Goal: Task Accomplishment & Management: Use online tool/utility

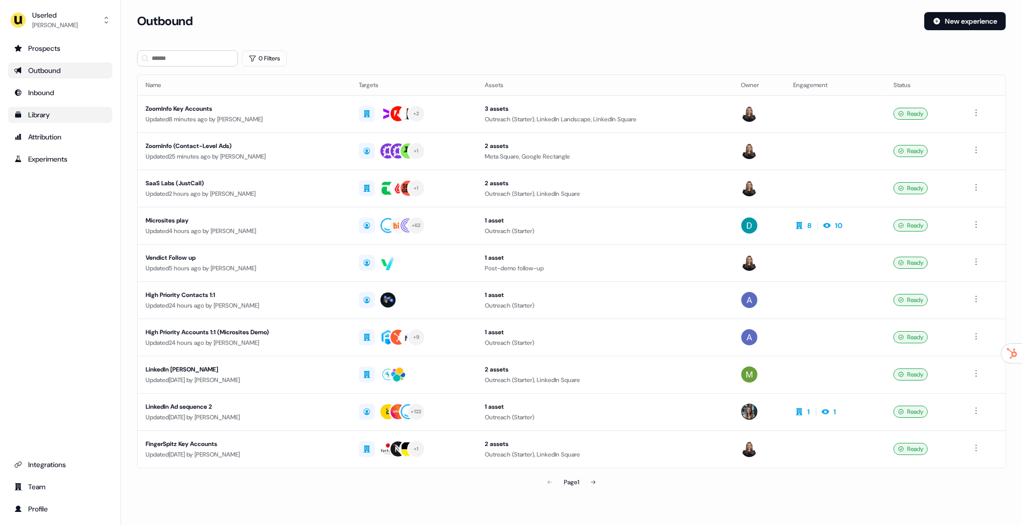
click at [41, 114] on div "Library" at bounding box center [60, 115] width 92 height 10
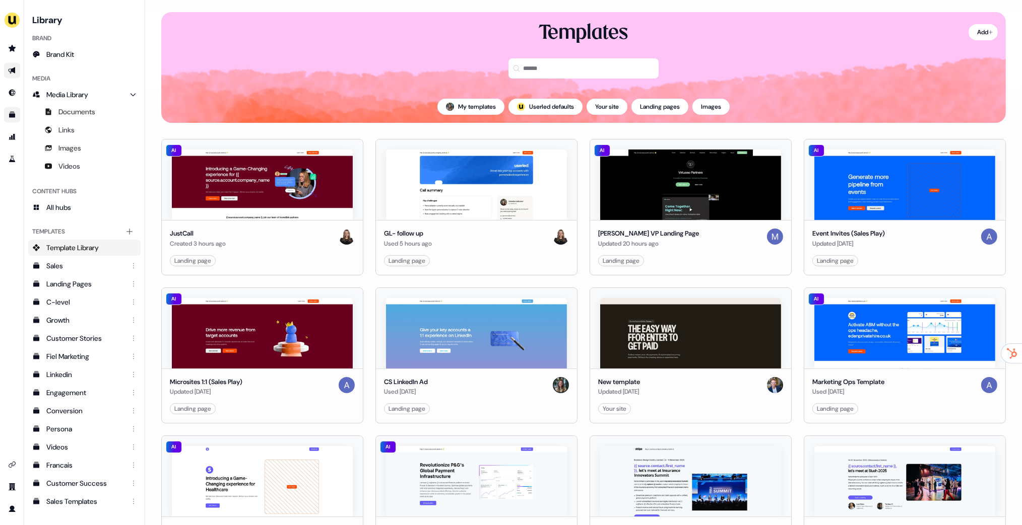
click at [10, 70] on icon "Go to outbound experience" at bounding box center [12, 70] width 8 height 8
click at [12, 72] on icon "Go to outbound experience" at bounding box center [12, 70] width 8 height 8
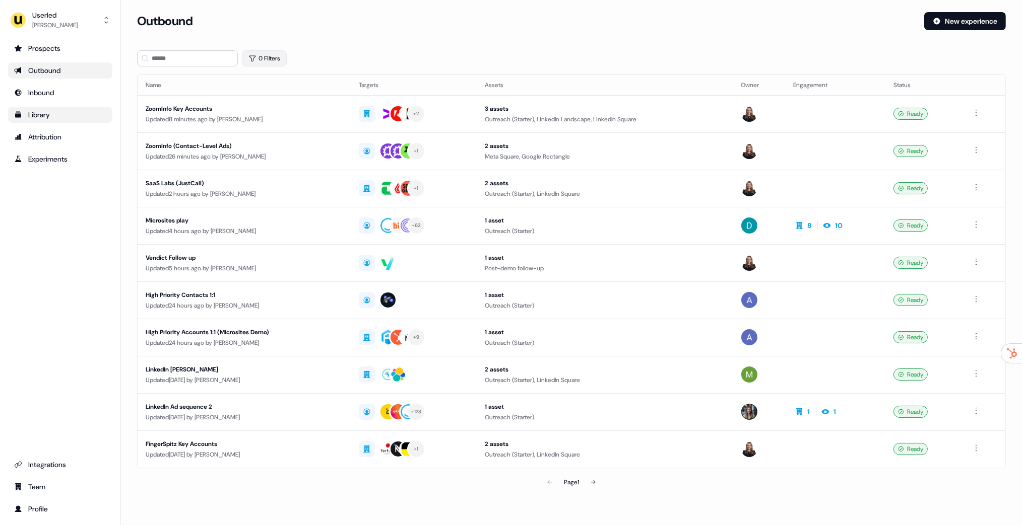
click at [255, 53] on button "0 Filters" at bounding box center [264, 58] width 45 height 16
click at [267, 100] on html "For the best experience switch devices to a bigger screen. Go to Userled.io Use…" at bounding box center [511, 262] width 1022 height 525
click at [283, 143] on span "Owner" at bounding box center [275, 140] width 18 height 8
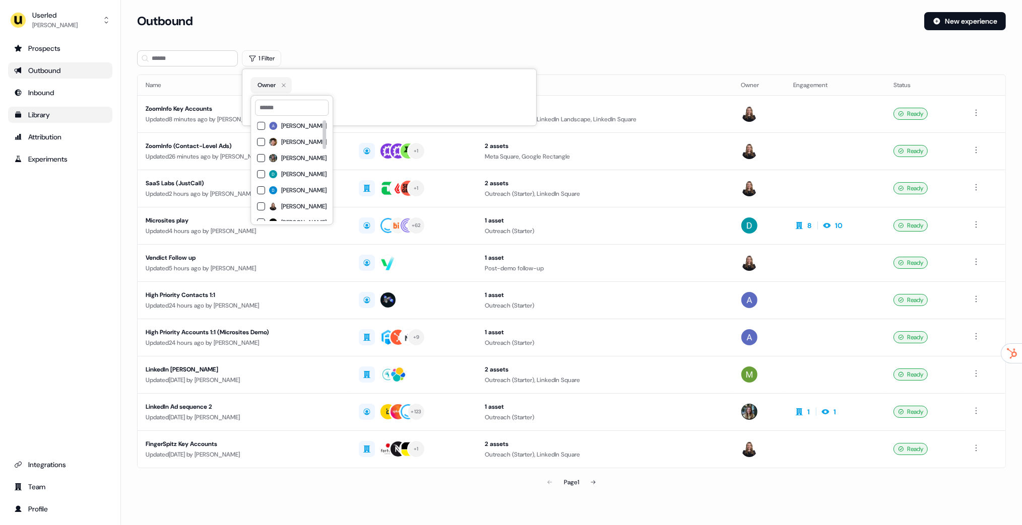
click at [292, 159] on span "[PERSON_NAME]" at bounding box center [303, 158] width 45 height 8
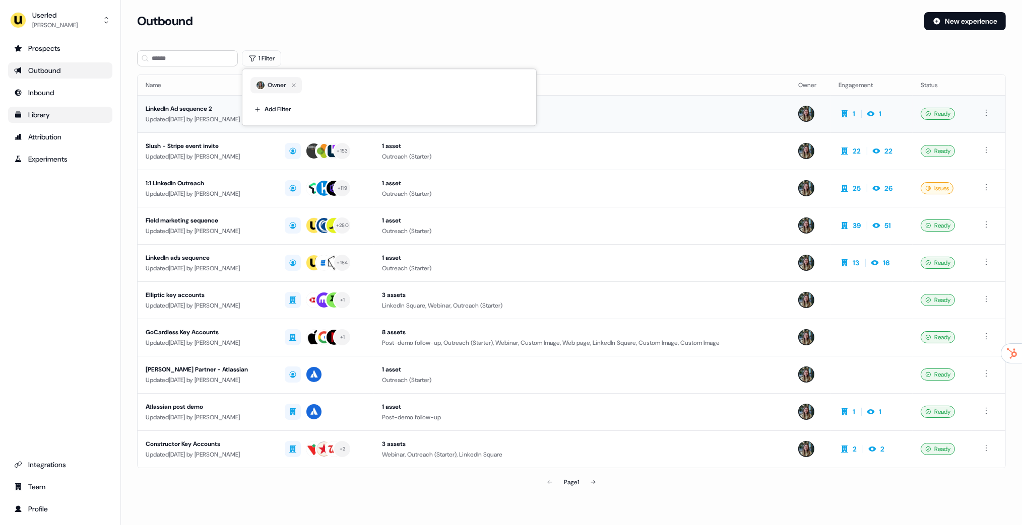
click at [189, 114] on div "Updated 1 day ago by Charlotte Stone" at bounding box center [207, 119] width 123 height 10
click at [216, 184] on div "1:1 Linkedin Outreach" at bounding box center [207, 183] width 123 height 10
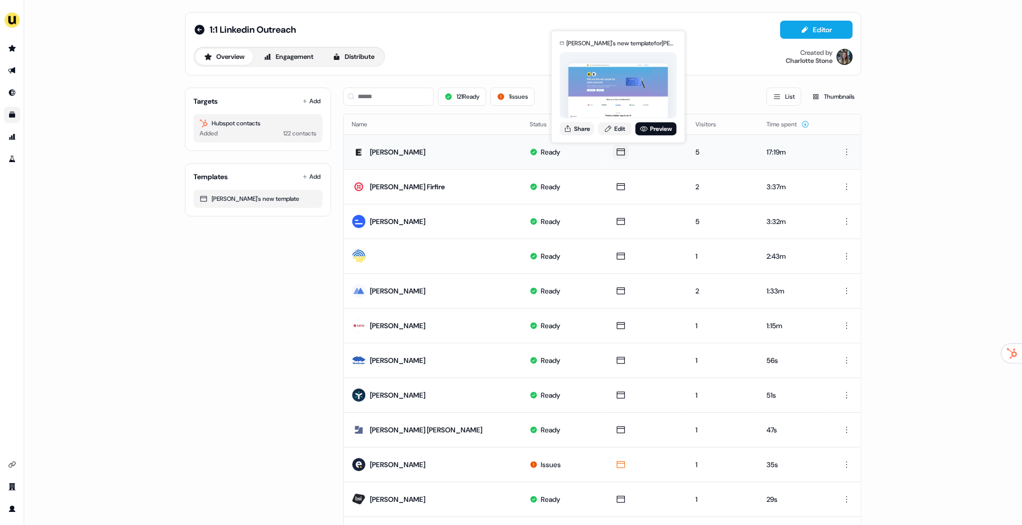
click at [631, 137] on div "Charlotte's new template for Phill Palmer Share Edit Preview" at bounding box center [618, 86] width 121 height 105
click at [647, 132] on link "Preview" at bounding box center [655, 128] width 41 height 13
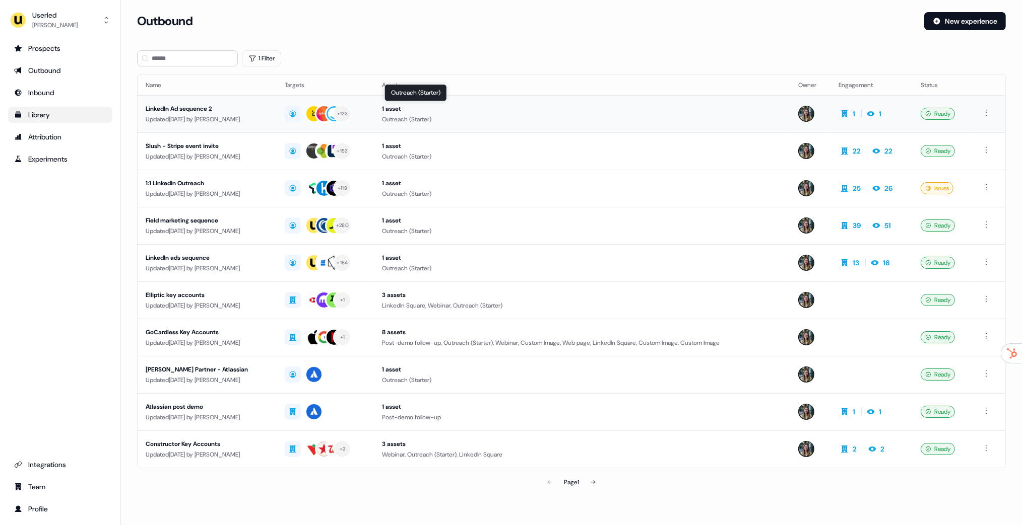
click at [585, 106] on div "1 asset" at bounding box center [582, 109] width 400 height 10
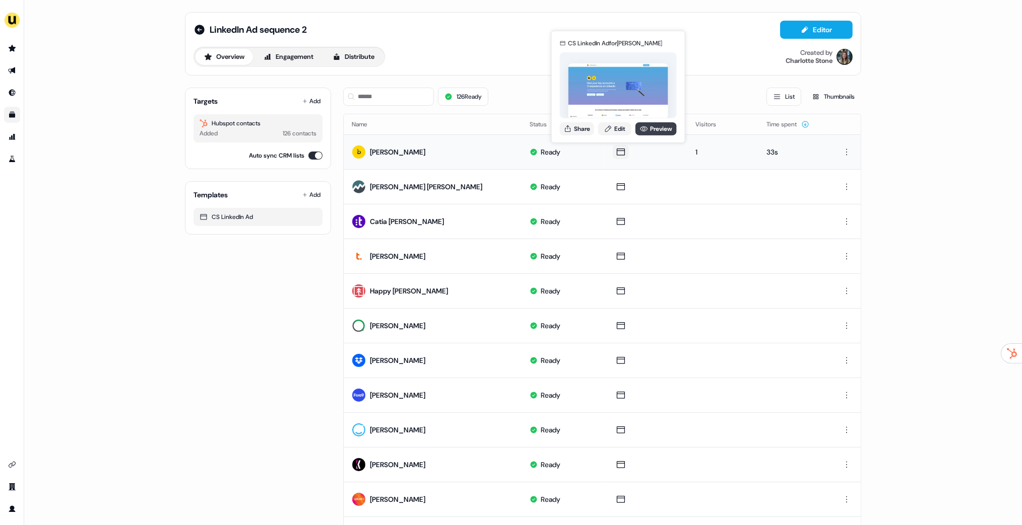
click at [643, 135] on link "Preview" at bounding box center [655, 128] width 41 height 13
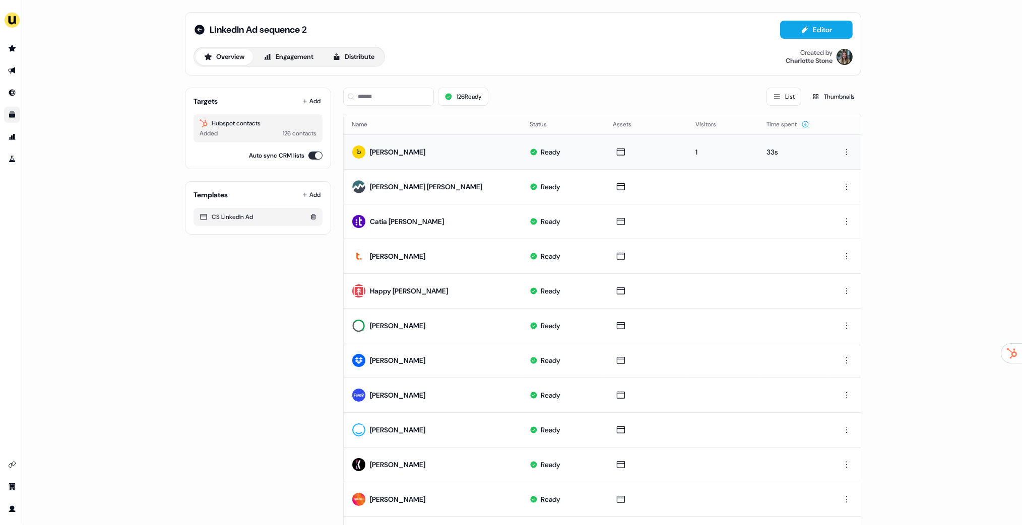
click at [222, 217] on div "CS LinkedIn Ad" at bounding box center [257, 217] width 117 height 10
drag, startPoint x: 228, startPoint y: 218, endPoint x: 281, endPoint y: 220, distance: 53.4
click at [285, 219] on div "CS LinkedIn Ad" at bounding box center [257, 217] width 117 height 10
click at [271, 219] on div "CS LinkedIn Ad" at bounding box center [257, 217] width 117 height 10
drag, startPoint x: 259, startPoint y: 219, endPoint x: 198, endPoint y: 217, distance: 61.0
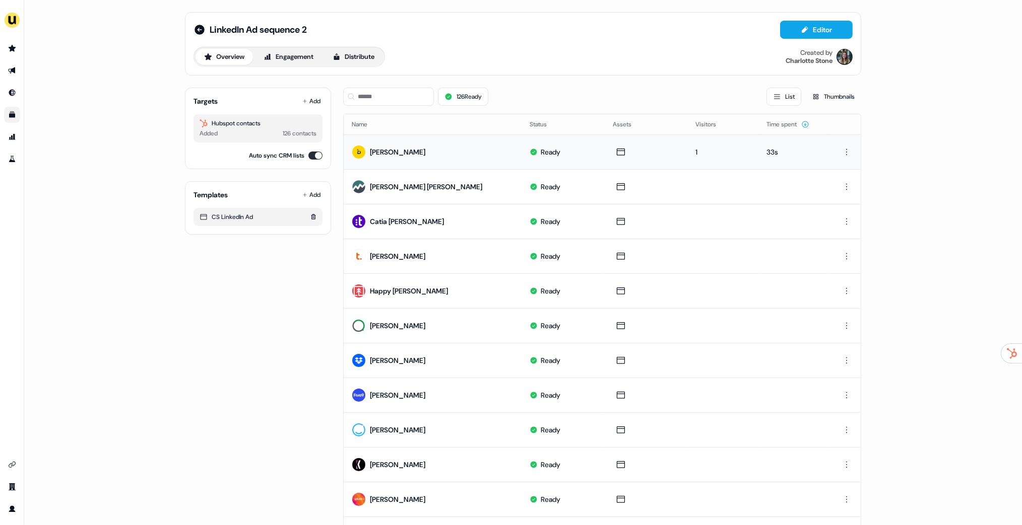
click at [199, 217] on div "CS LinkedIn Ad" at bounding box center [257, 217] width 117 height 10
click at [231, 219] on div "CS LinkedIn Ad" at bounding box center [257, 217] width 117 height 10
drag, startPoint x: 212, startPoint y: 215, endPoint x: 252, endPoint y: 215, distance: 40.3
click at [249, 215] on div "CS LinkedIn Ad" at bounding box center [257, 217] width 117 height 10
click at [252, 215] on div "CS LinkedIn Ad" at bounding box center [257, 217] width 117 height 10
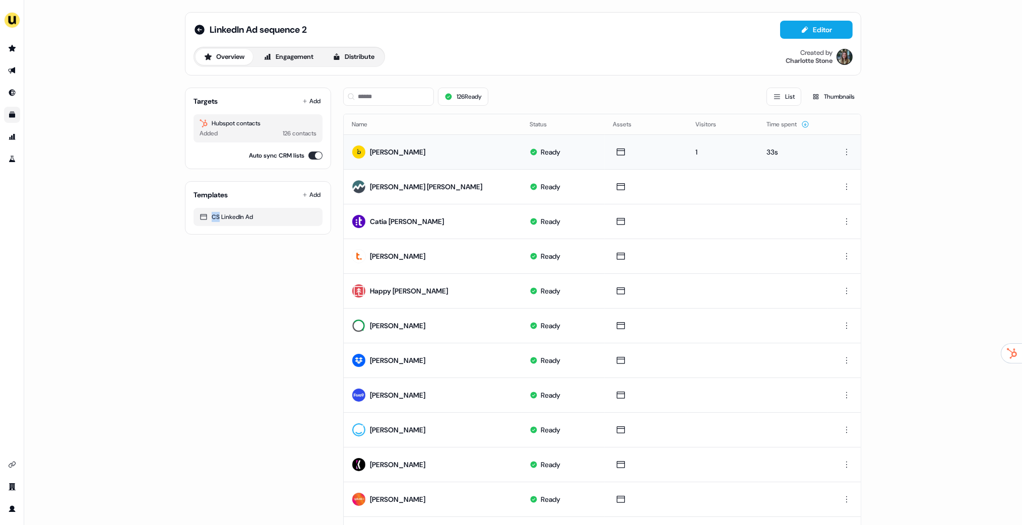
drag, startPoint x: 214, startPoint y: 217, endPoint x: 109, endPoint y: 184, distance: 109.8
click at [174, 217] on div "LinkedIn Ad sequence 2 Editor Overview Engagement Distribute Created by Charlot…" at bounding box center [523, 431] width 700 height 862
click at [12, 113] on icon "Go to templates" at bounding box center [12, 115] width 6 height 6
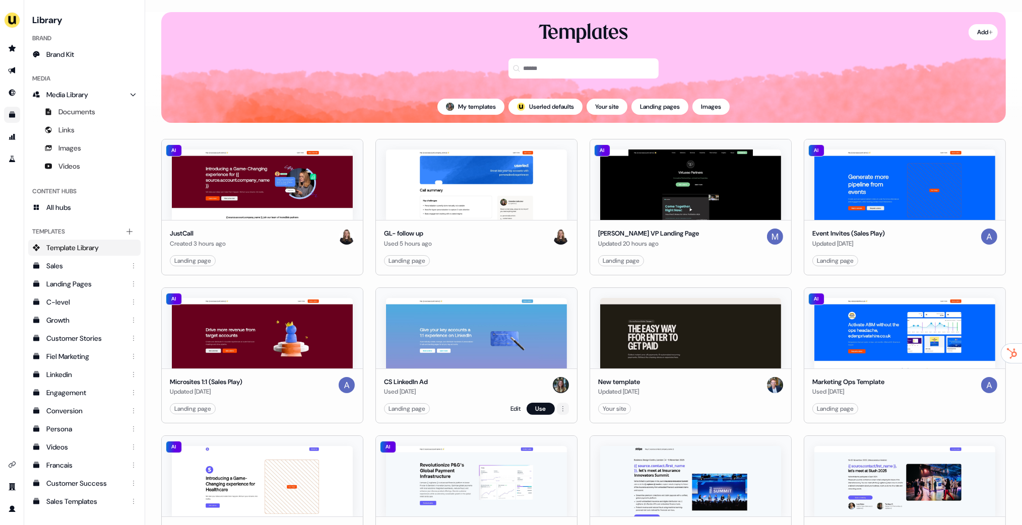
click at [559, 410] on html "For the best experience switch devices to a bigger screen. Go to Userled.io Lib…" at bounding box center [511, 262] width 1022 height 525
drag, startPoint x: 559, startPoint y: 411, endPoint x: 554, endPoint y: 411, distance: 5.5
click at [559, 411] on html "For the best experience switch devices to a bigger screen. Go to Userled.io Lib…" at bounding box center [511, 262] width 1022 height 525
click at [563, 410] on html "For the best experience switch devices to a bigger screen. Go to Userled.io Lib…" at bounding box center [511, 262] width 1022 height 525
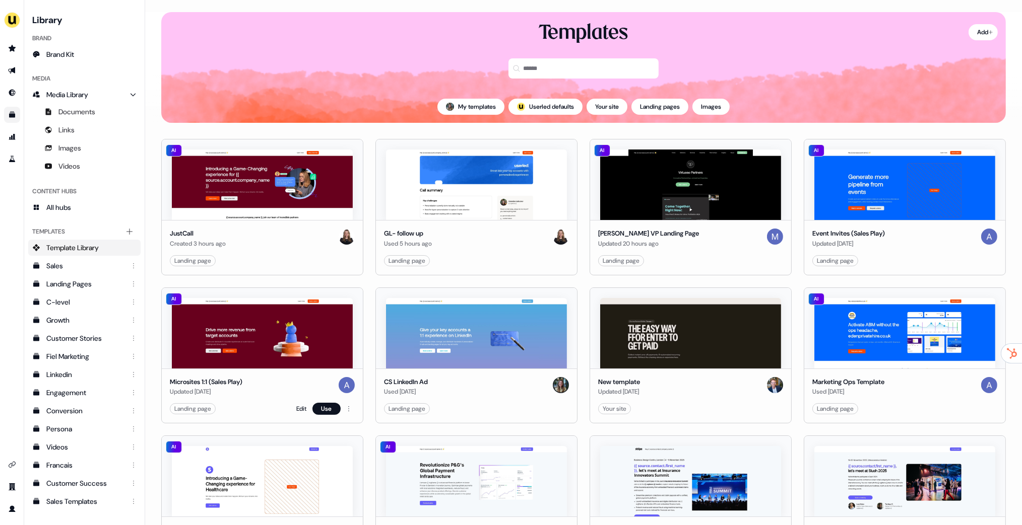
drag, startPoint x: 418, startPoint y: 378, endPoint x: 359, endPoint y: 377, distance: 59.0
click at [457, 263] on div "Landing page Edit Use" at bounding box center [476, 261] width 185 height 12
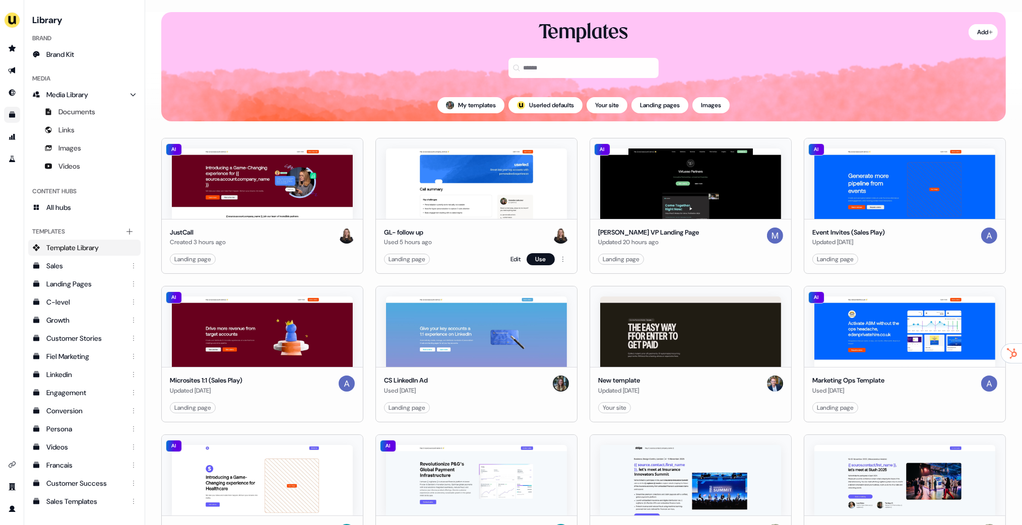
drag, startPoint x: 439, startPoint y: 239, endPoint x: 401, endPoint y: 238, distance: 38.3
click at [384, 234] on div "GL- follow up Used 5 hours ago" at bounding box center [476, 238] width 185 height 20
drag, startPoint x: 411, startPoint y: 232, endPoint x: 476, endPoint y: 244, distance: 65.6
click at [455, 243] on div "GL- follow up Used 5 hours ago" at bounding box center [476, 238] width 185 height 20
drag, startPoint x: 473, startPoint y: 243, endPoint x: 367, endPoint y: 227, distance: 106.5
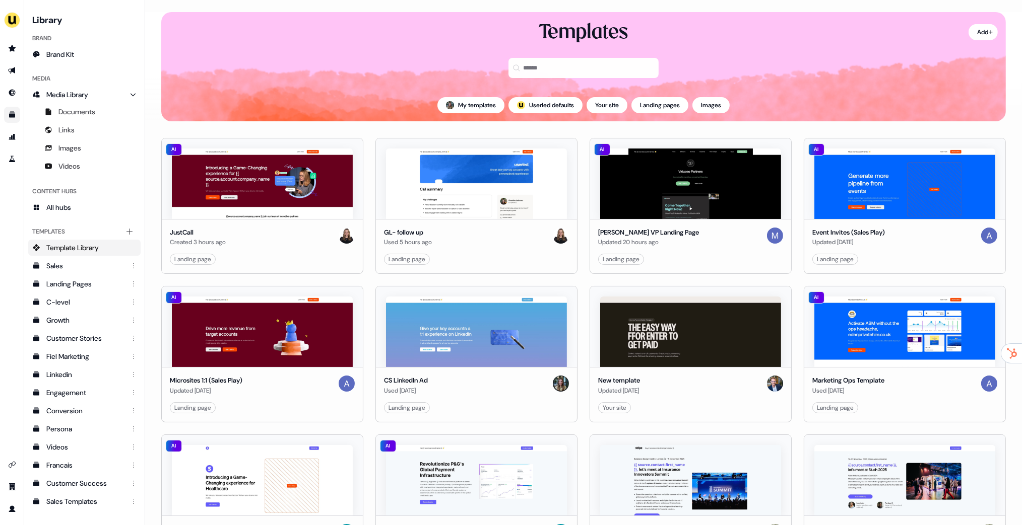
drag, startPoint x: 388, startPoint y: 229, endPoint x: 462, endPoint y: 243, distance: 75.0
click at [462, 243] on div "GL- follow up Used 5 hours ago" at bounding box center [476, 238] width 185 height 20
drag, startPoint x: 461, startPoint y: 243, endPoint x: 397, endPoint y: 231, distance: 65.2
click at [398, 231] on div "GL- follow up Used 5 hours ago" at bounding box center [476, 238] width 185 height 20
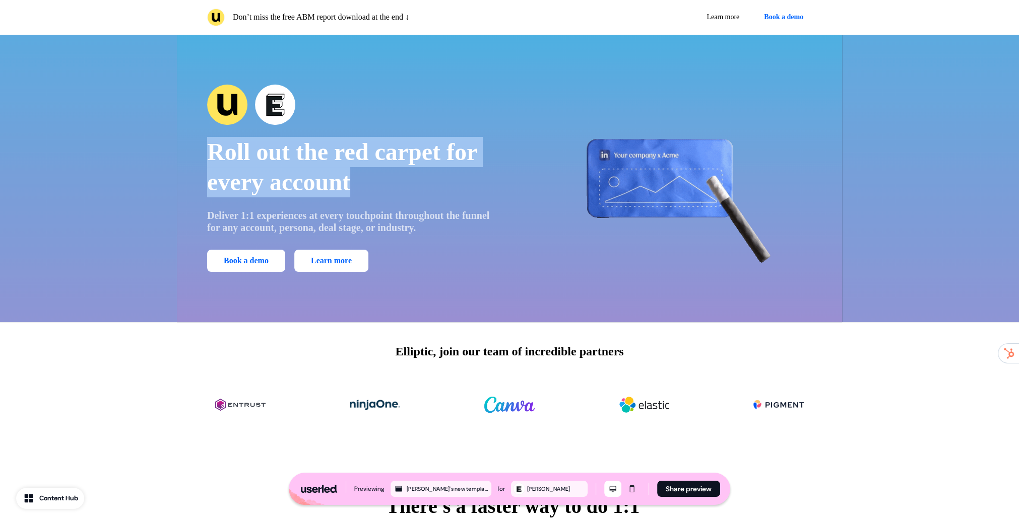
drag, startPoint x: 210, startPoint y: 144, endPoint x: 444, endPoint y: 215, distance: 244.5
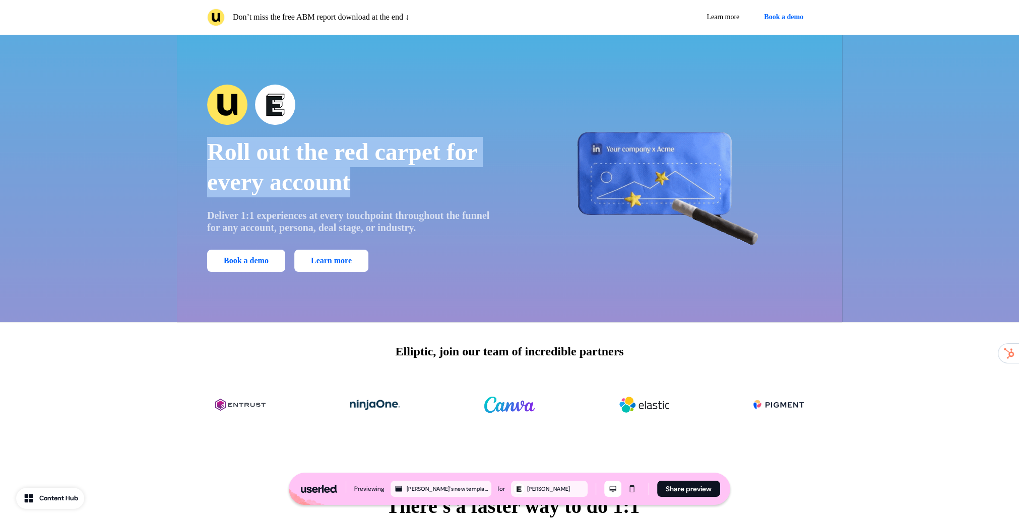
click at [420, 204] on div "Roll out the red carpet for every account Deliver 1:1 experiences at every touc…" at bounding box center [509, 178] width 665 height 288
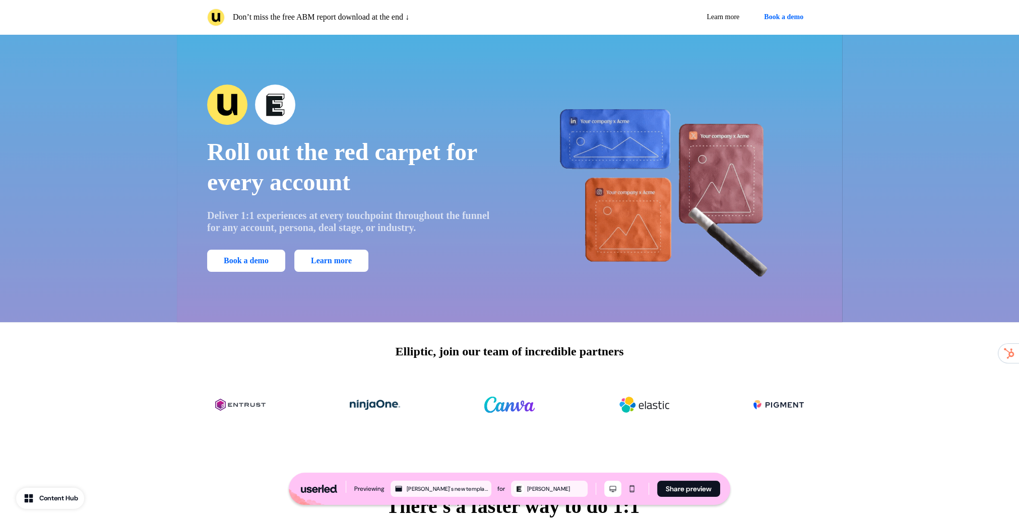
click at [444, 215] on p "Deliver 1:1 experiences at every touchpoint throughout the funnel for any accou…" at bounding box center [351, 222] width 288 height 24
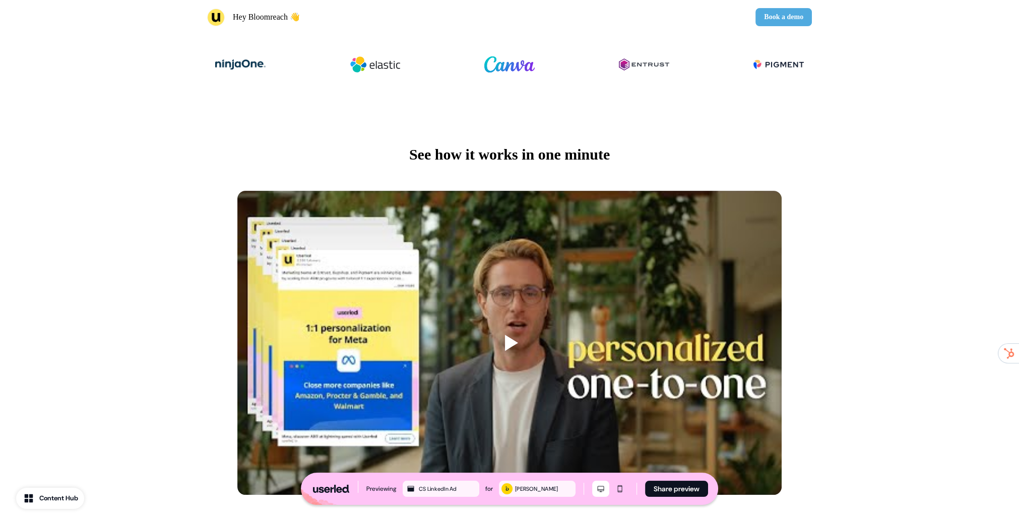
scroll to position [499, 0]
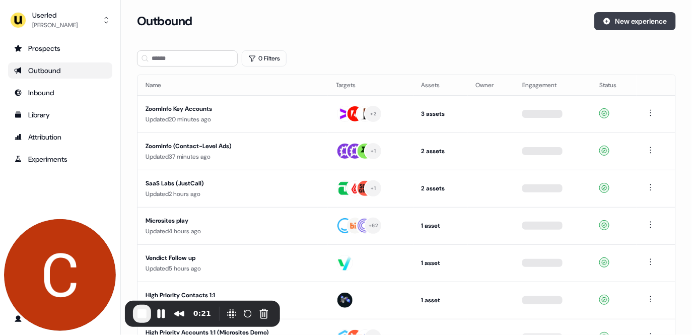
click at [623, 24] on button "New experience" at bounding box center [635, 21] width 82 height 18
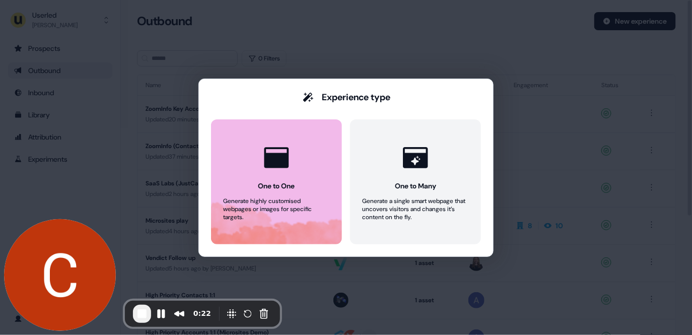
click at [285, 164] on icon at bounding box center [276, 157] width 25 height 21
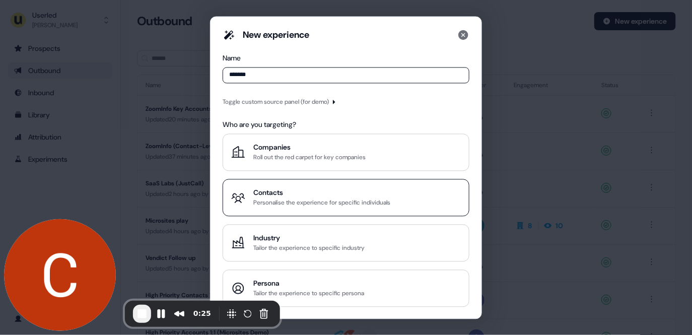
type input "*******"
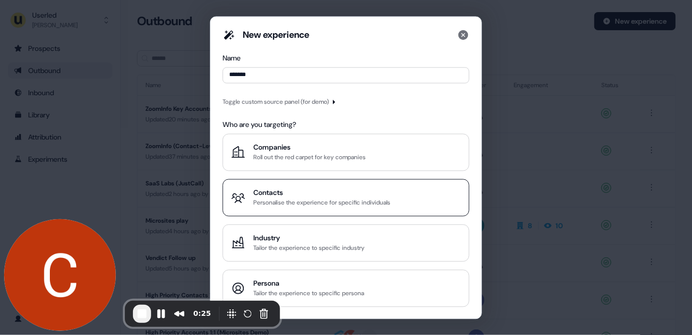
click at [316, 206] on div "Personalise the experience for specific individuals" at bounding box center [321, 202] width 137 height 10
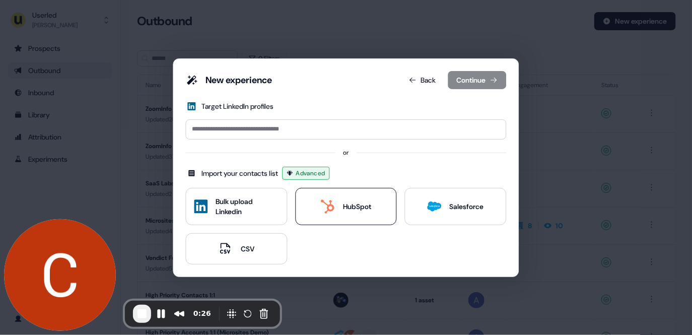
click at [360, 211] on div "HubSpot" at bounding box center [357, 207] width 28 height 10
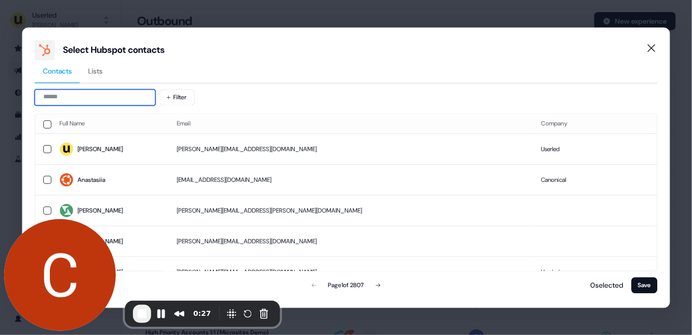
click at [122, 100] on input at bounding box center [95, 97] width 121 height 16
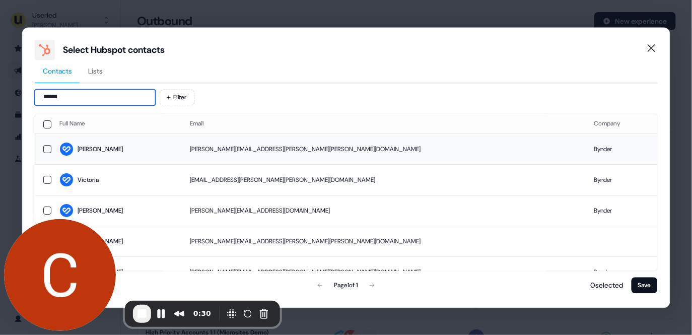
type input "******"
click at [135, 149] on span "[PERSON_NAME]" at bounding box center [116, 150] width 114 height 14
click at [649, 285] on button "Save" at bounding box center [644, 285] width 26 height 16
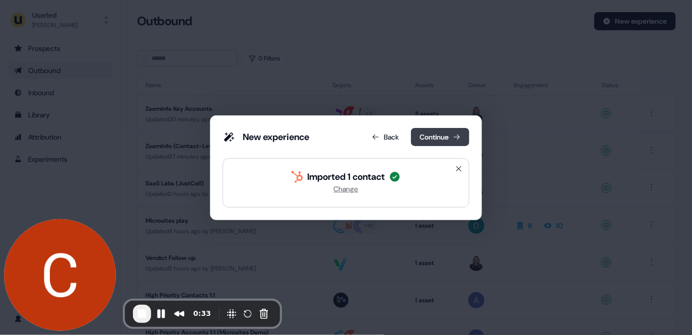
click at [436, 138] on button "Continue" at bounding box center [440, 137] width 58 height 18
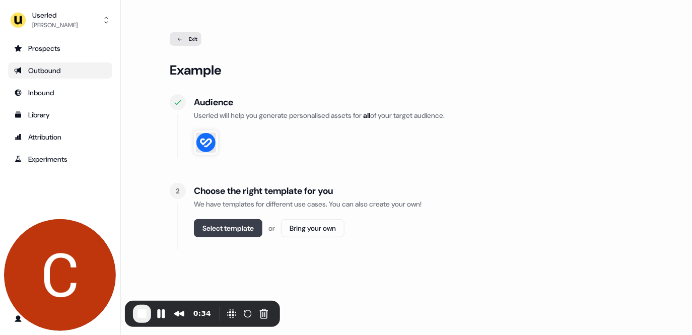
click at [239, 225] on button "Select template" at bounding box center [228, 228] width 69 height 18
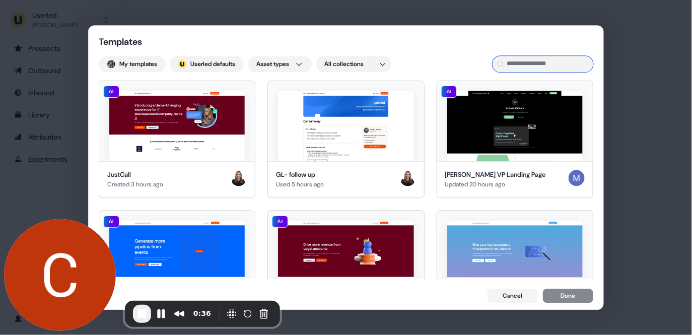
click at [533, 65] on input at bounding box center [543, 64] width 101 height 16
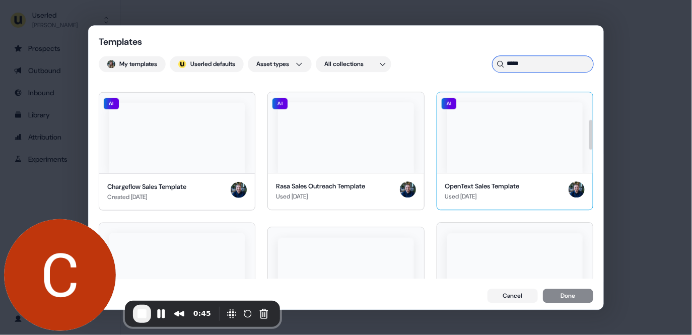
scroll to position [262, 0]
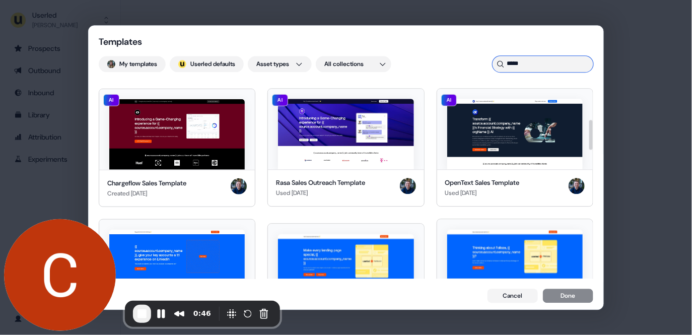
drag, startPoint x: 527, startPoint y: 63, endPoint x: 503, endPoint y: 61, distance: 23.7
click at [503, 61] on div "*****" at bounding box center [543, 64] width 101 height 16
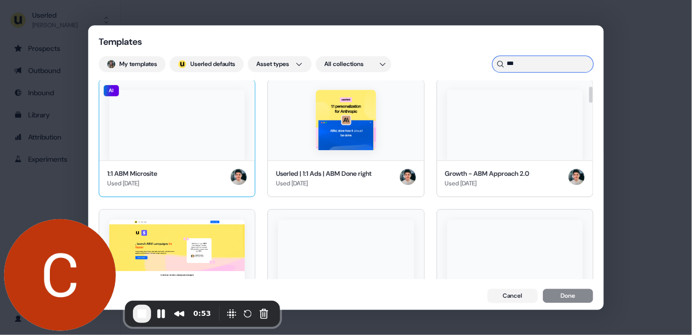
scroll to position [0, 0]
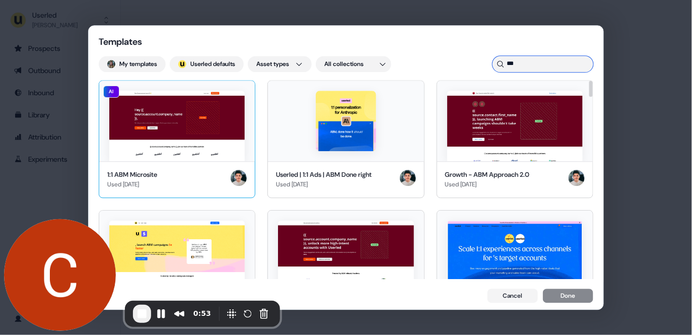
type input "***"
click at [195, 163] on div "1:1 ABM Microsite Used [DATE]" at bounding box center [177, 179] width 156 height 37
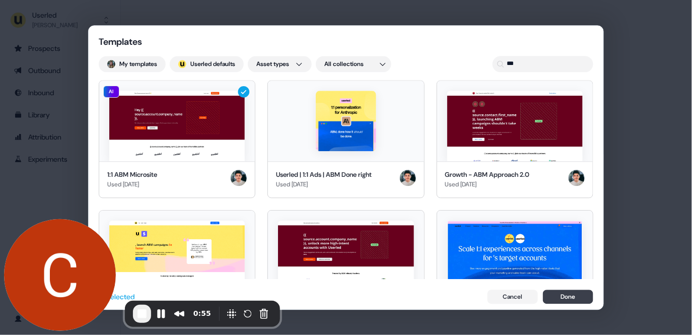
click at [576, 298] on button "Done" at bounding box center [568, 297] width 50 height 14
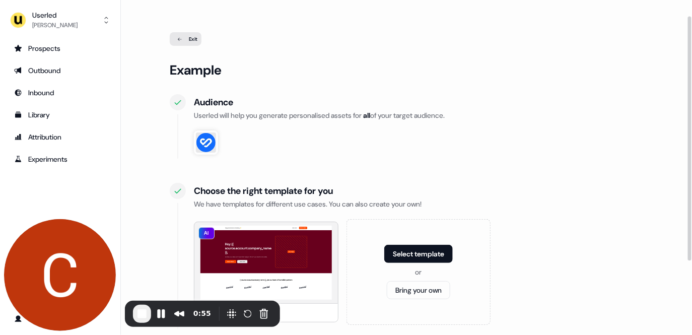
scroll to position [122, 0]
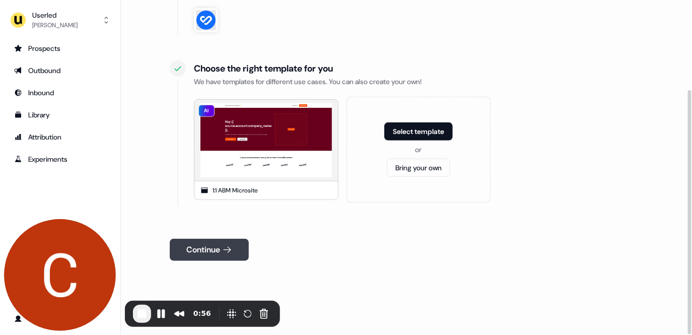
click at [216, 250] on button "Continue" at bounding box center [209, 250] width 79 height 22
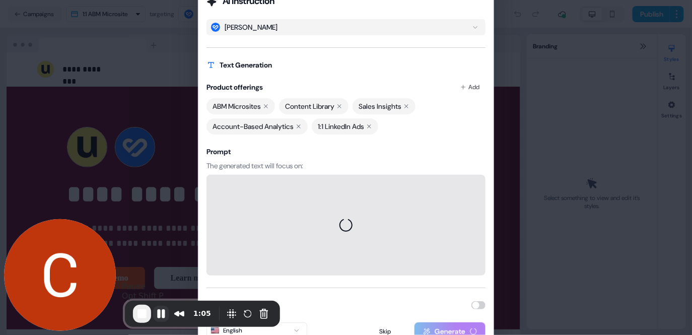
click at [162, 317] on button "Pause Recording" at bounding box center [161, 314] width 16 height 16
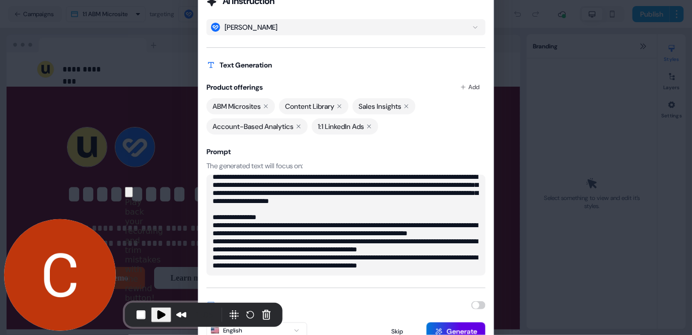
scroll to position [40, 0]
click at [158, 314] on span "Play Recording" at bounding box center [161, 315] width 12 height 12
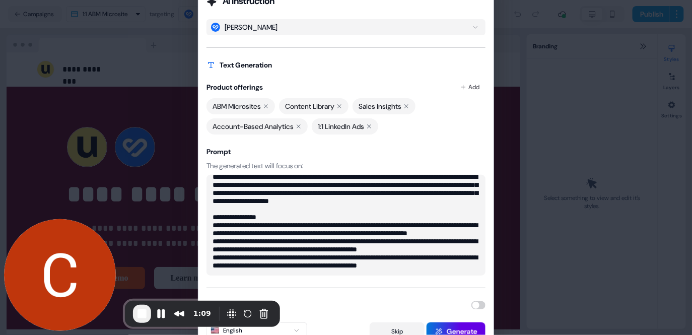
click at [395, 330] on button "Skip" at bounding box center [397, 331] width 55 height 18
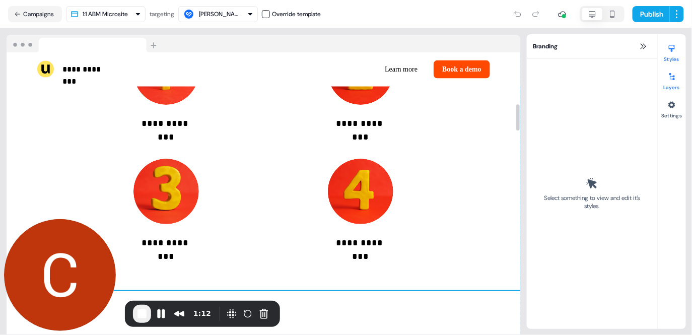
scroll to position [568, 0]
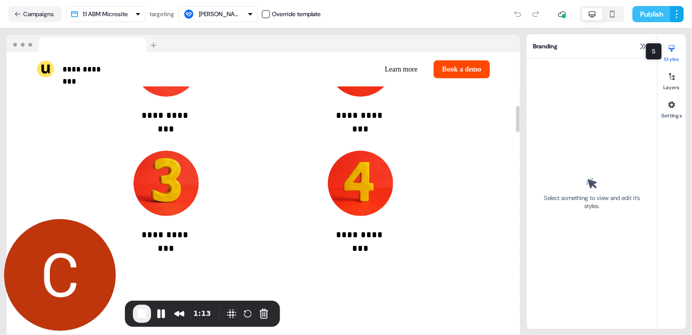
click at [642, 6] on button "Publish" at bounding box center [651, 14] width 37 height 16
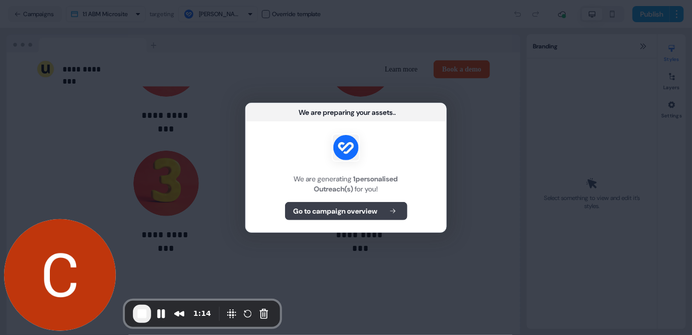
click at [329, 215] on b "Go to campaign overview" at bounding box center [336, 211] width 84 height 10
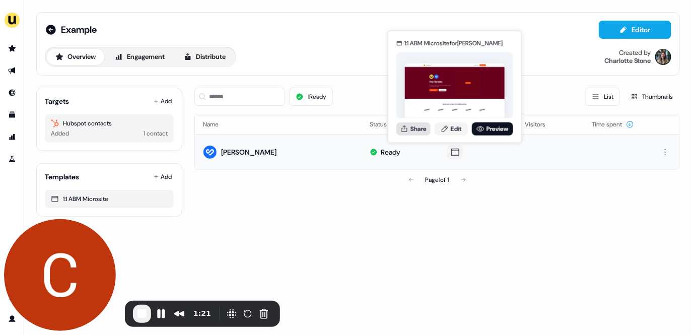
click at [422, 129] on button "Share" at bounding box center [413, 128] width 34 height 13
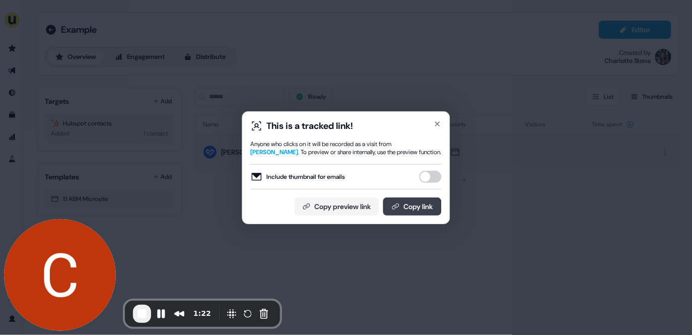
click at [410, 211] on button "Copy link" at bounding box center [412, 206] width 58 height 18
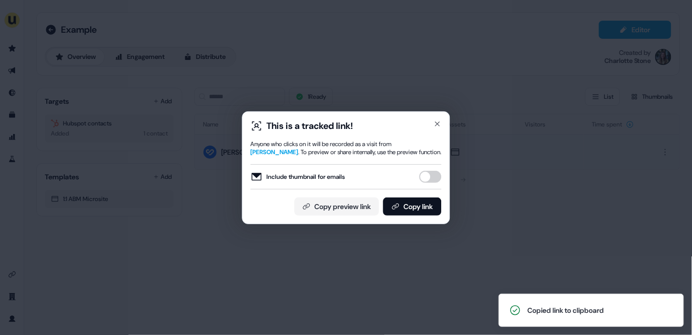
click at [202, 95] on div "This is a tracked link! Anyone who clicks on it will be recorded as a visit fro…" at bounding box center [346, 167] width 692 height 335
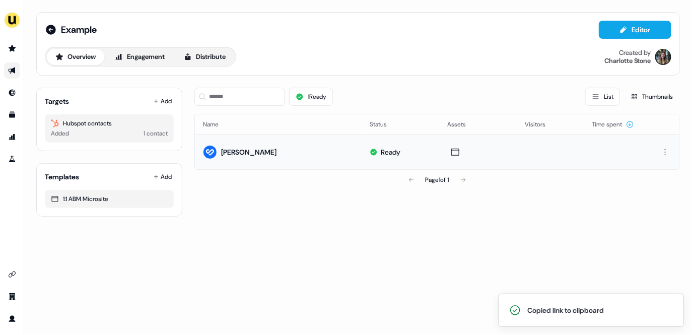
click at [18, 72] on link "Go to outbound experience" at bounding box center [12, 70] width 16 height 16
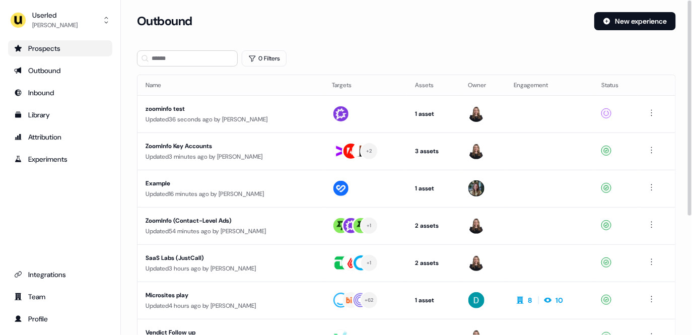
click at [72, 44] on div "Prospects" at bounding box center [60, 48] width 92 height 10
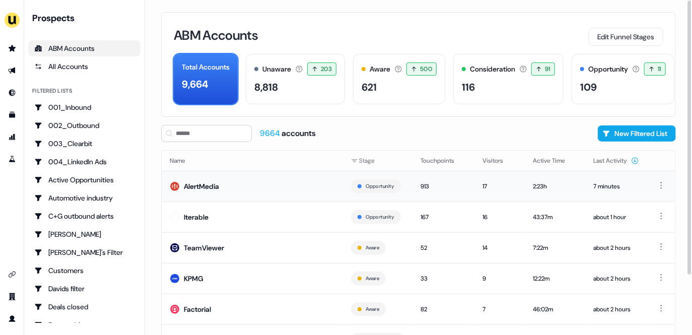
click at [240, 193] on td "AlertMedia" at bounding box center [252, 186] width 181 height 31
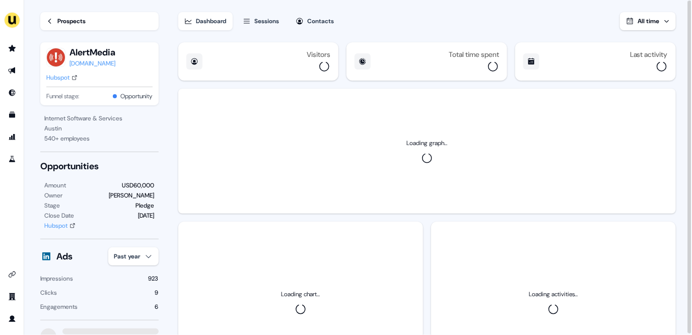
click at [308, 18] on button "Contacts" at bounding box center [315, 21] width 51 height 18
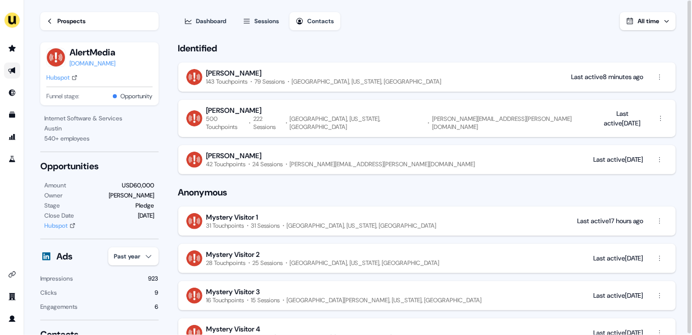
click at [11, 70] on icon "Go to outbound experience" at bounding box center [11, 71] width 7 height 7
